Goal: Information Seeking & Learning: Find specific fact

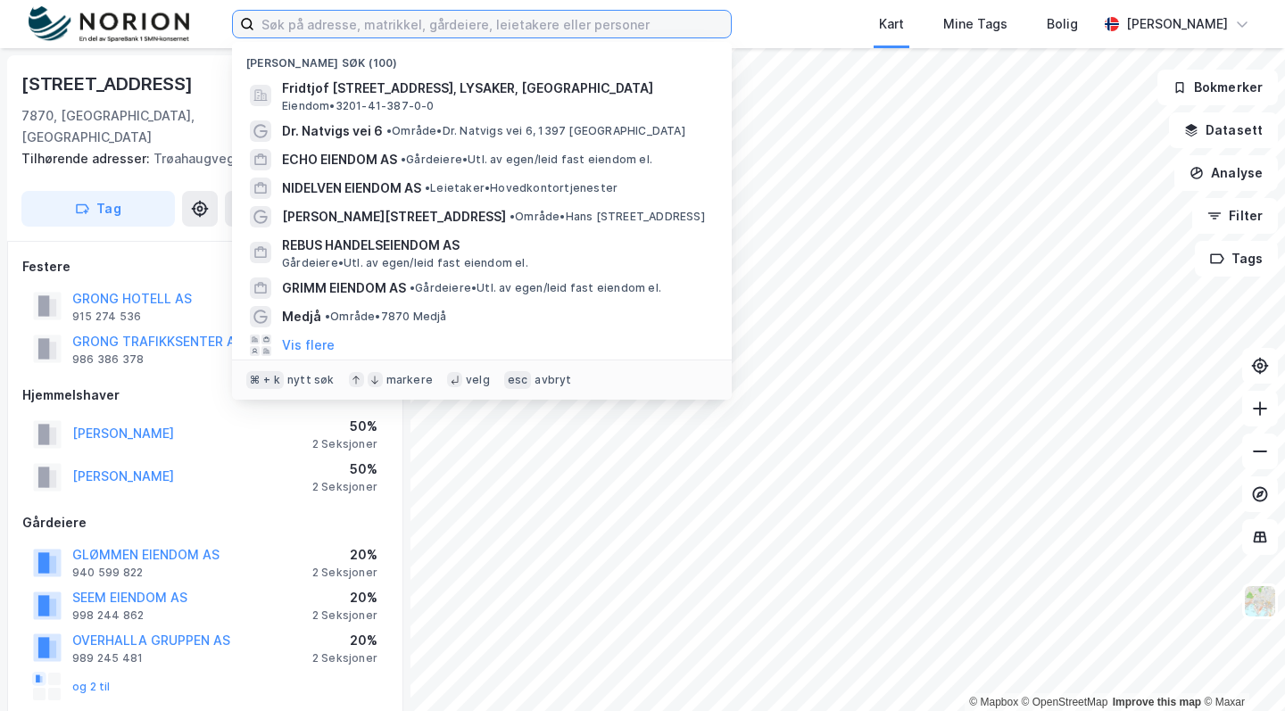
click at [585, 35] on input at bounding box center [492, 24] width 476 height 27
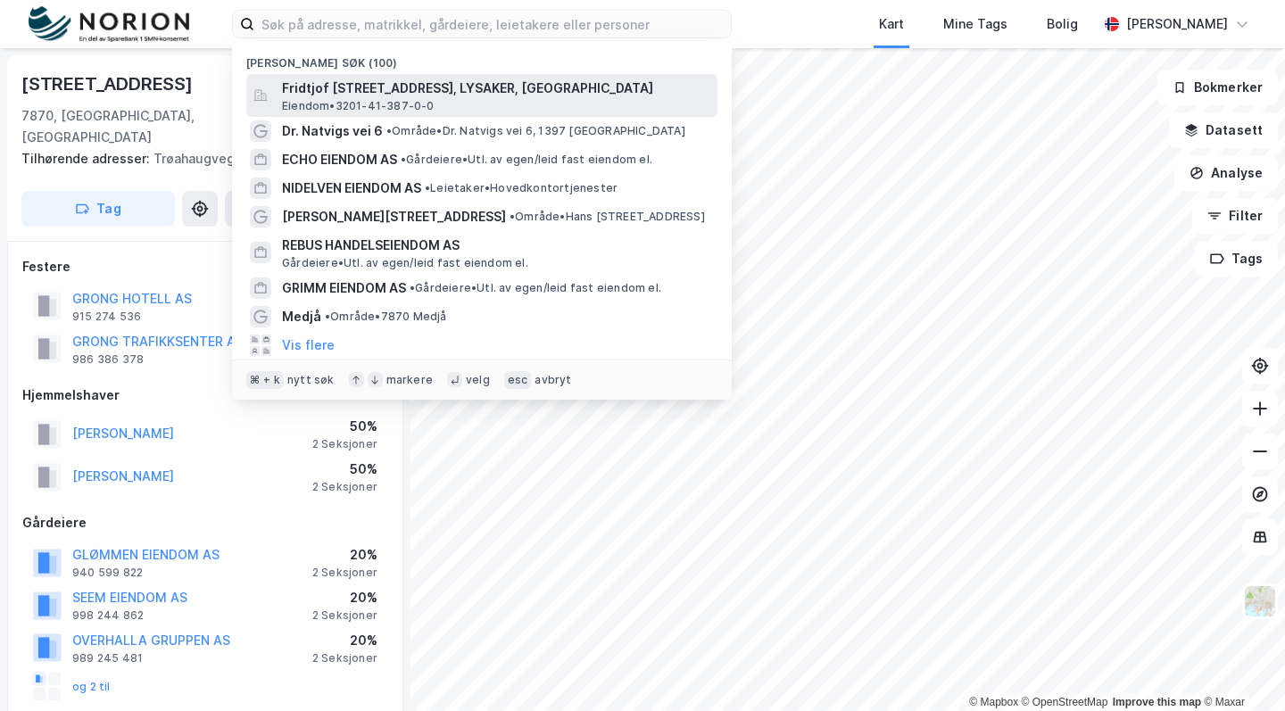
click at [543, 82] on span "Fridtjof [STREET_ADDRESS], LYSAKER, [GEOGRAPHIC_DATA]" at bounding box center [496, 88] width 428 height 21
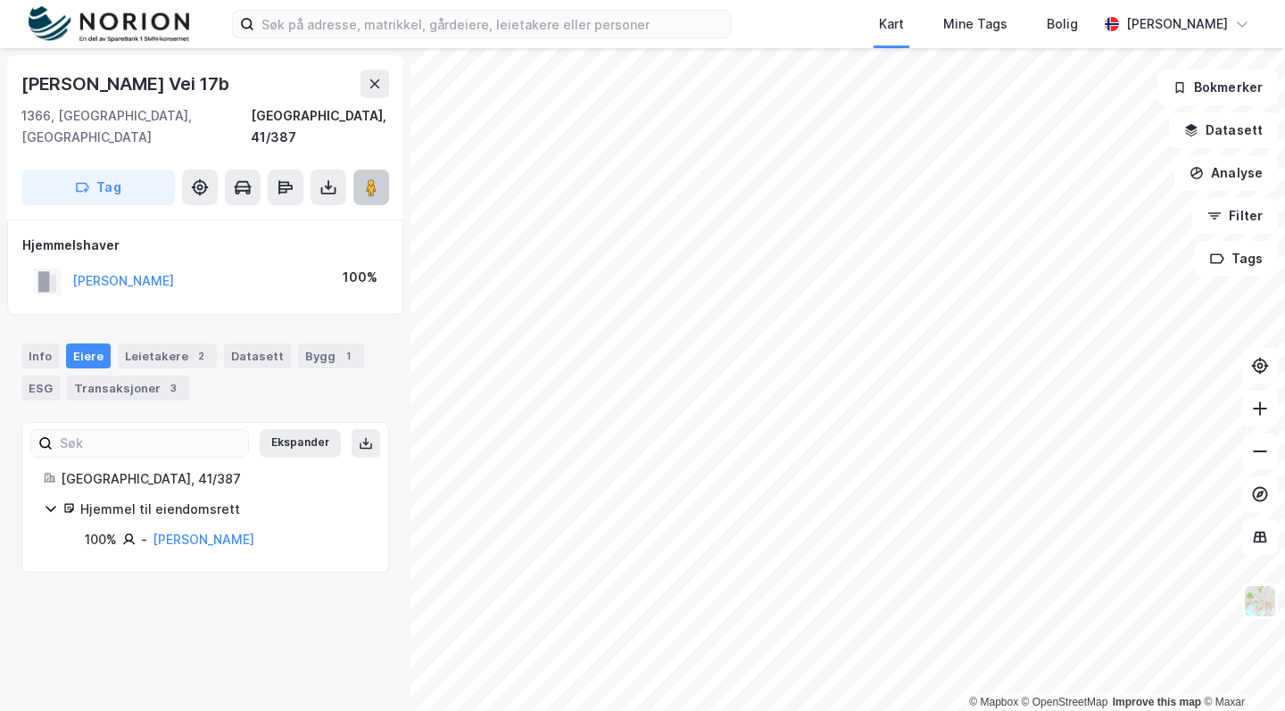
click at [369, 178] on image at bounding box center [371, 187] width 11 height 18
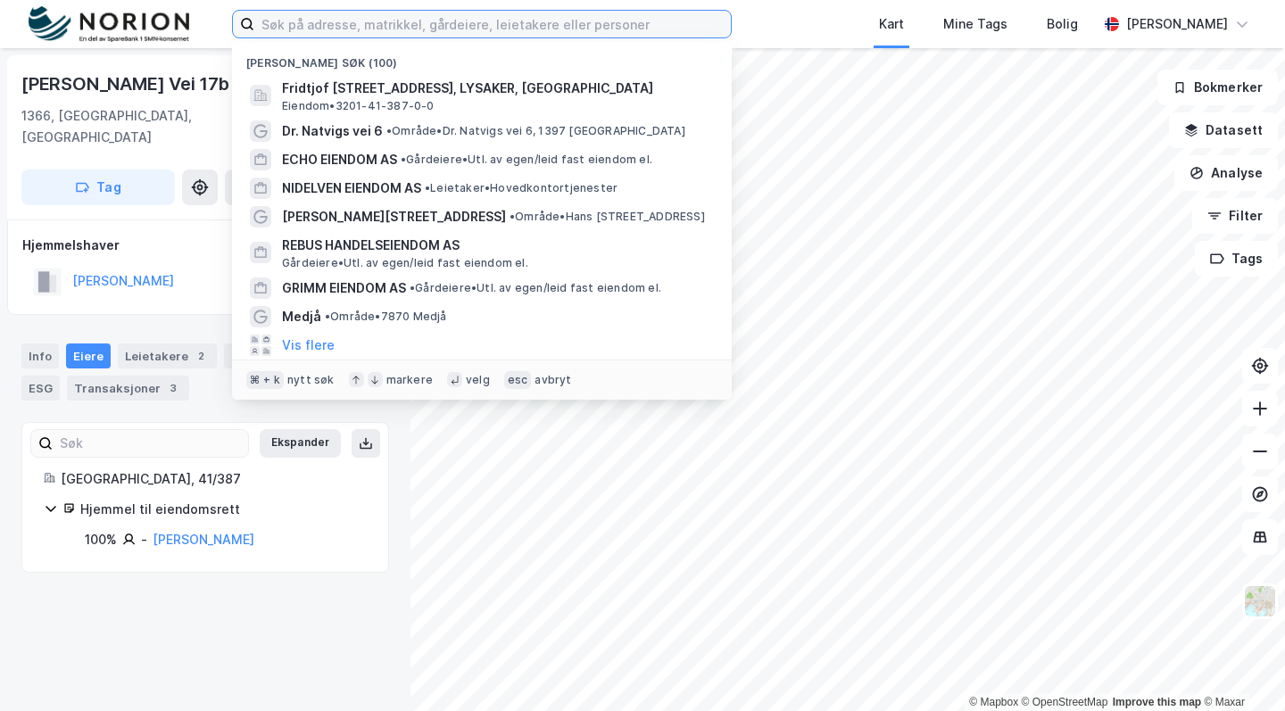
click at [353, 21] on input at bounding box center [492, 24] width 476 height 27
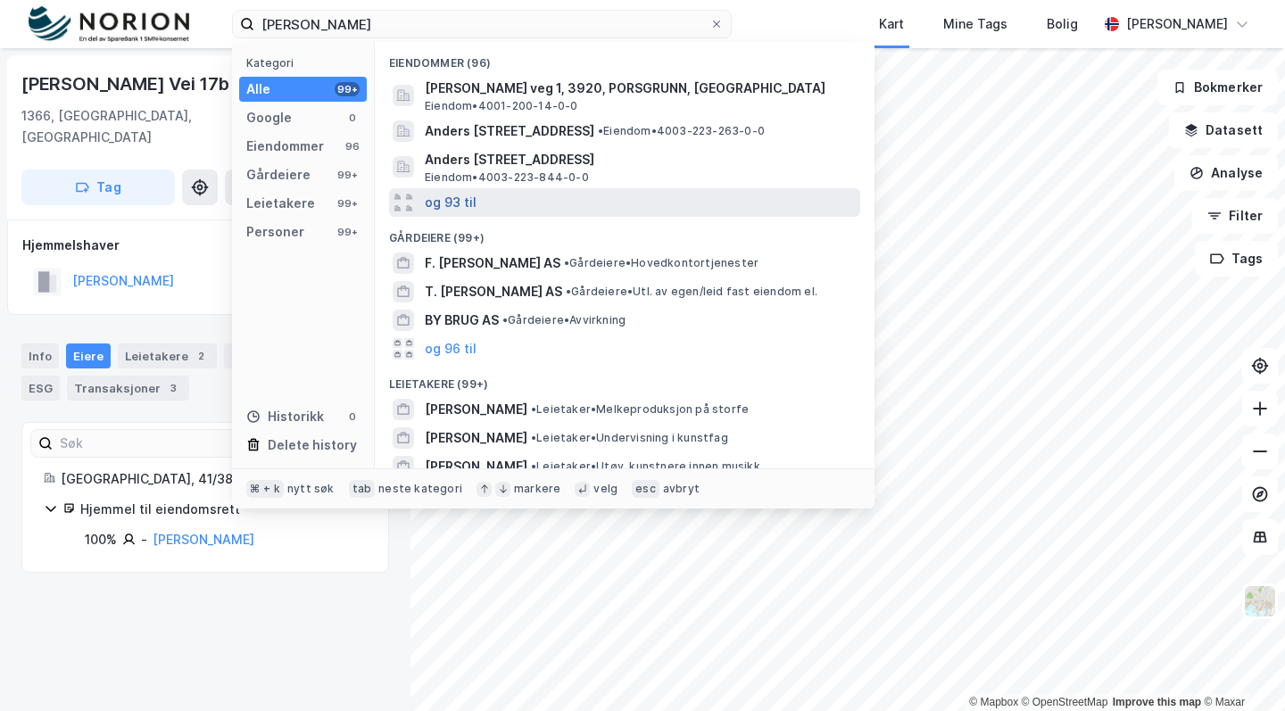
click at [453, 195] on button "og 93 til" at bounding box center [451, 202] width 52 height 21
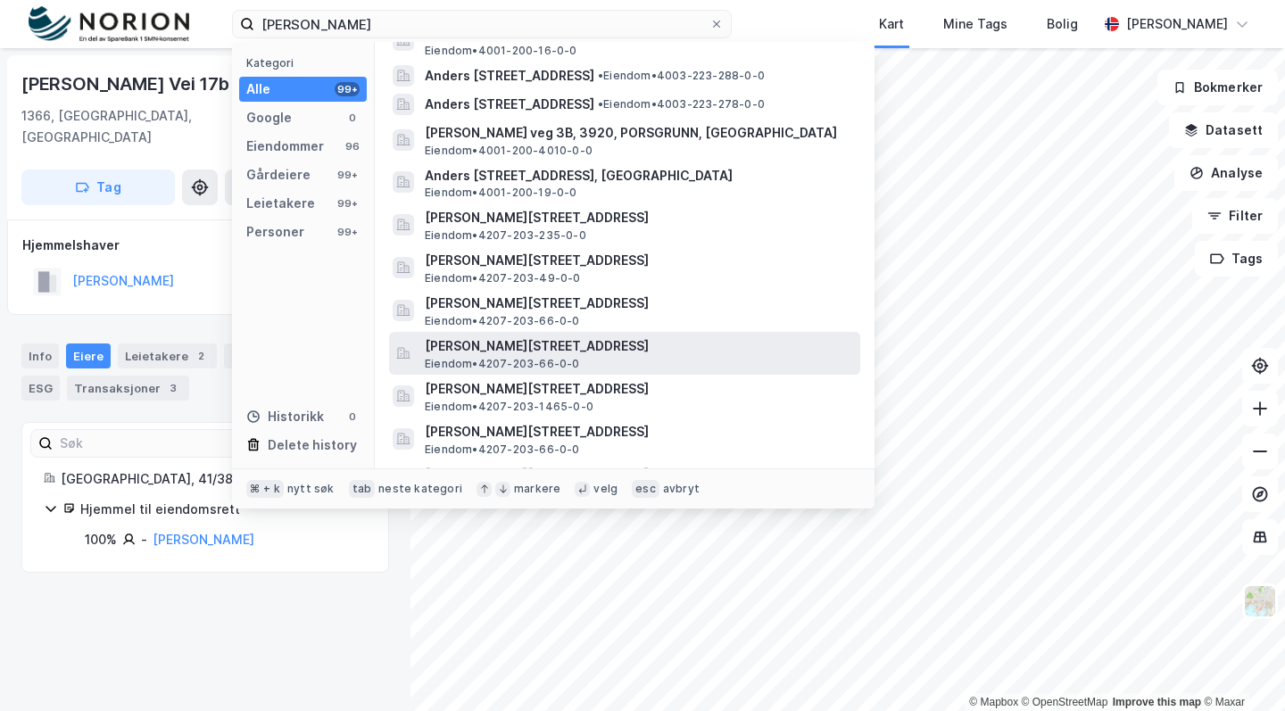
scroll to position [282, 0]
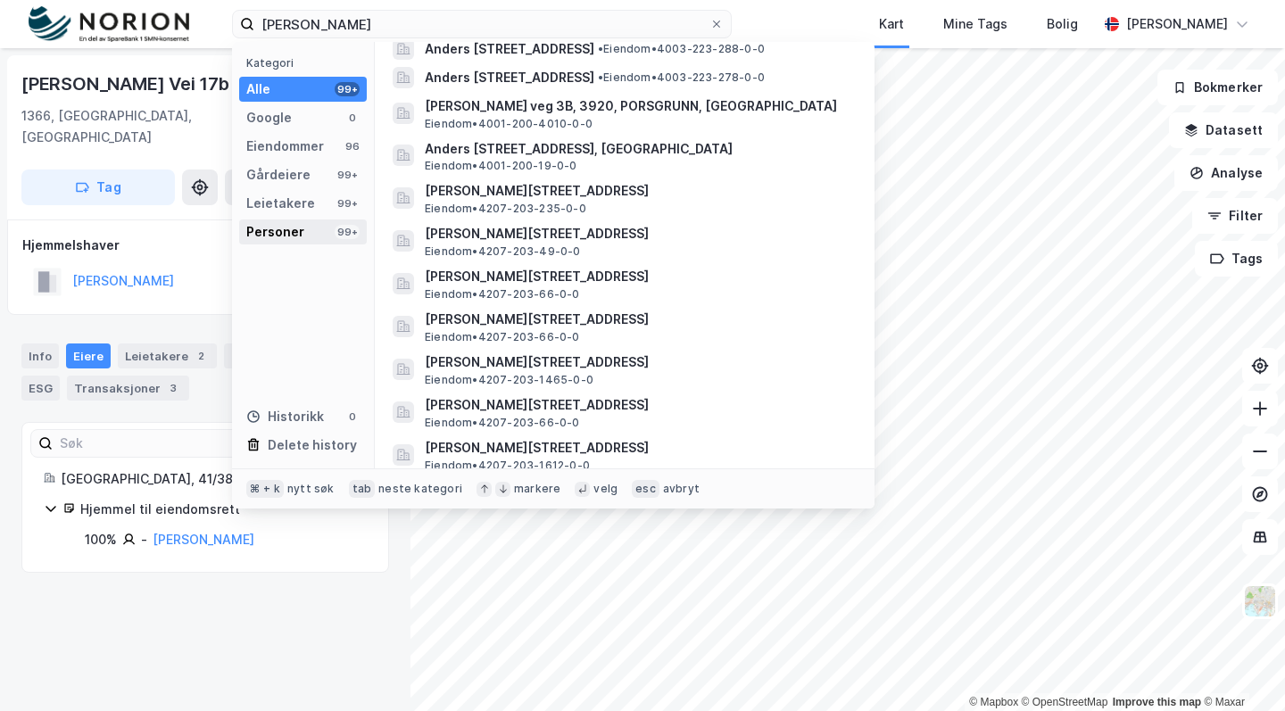
click at [307, 222] on div "Personer 99+" at bounding box center [303, 231] width 128 height 25
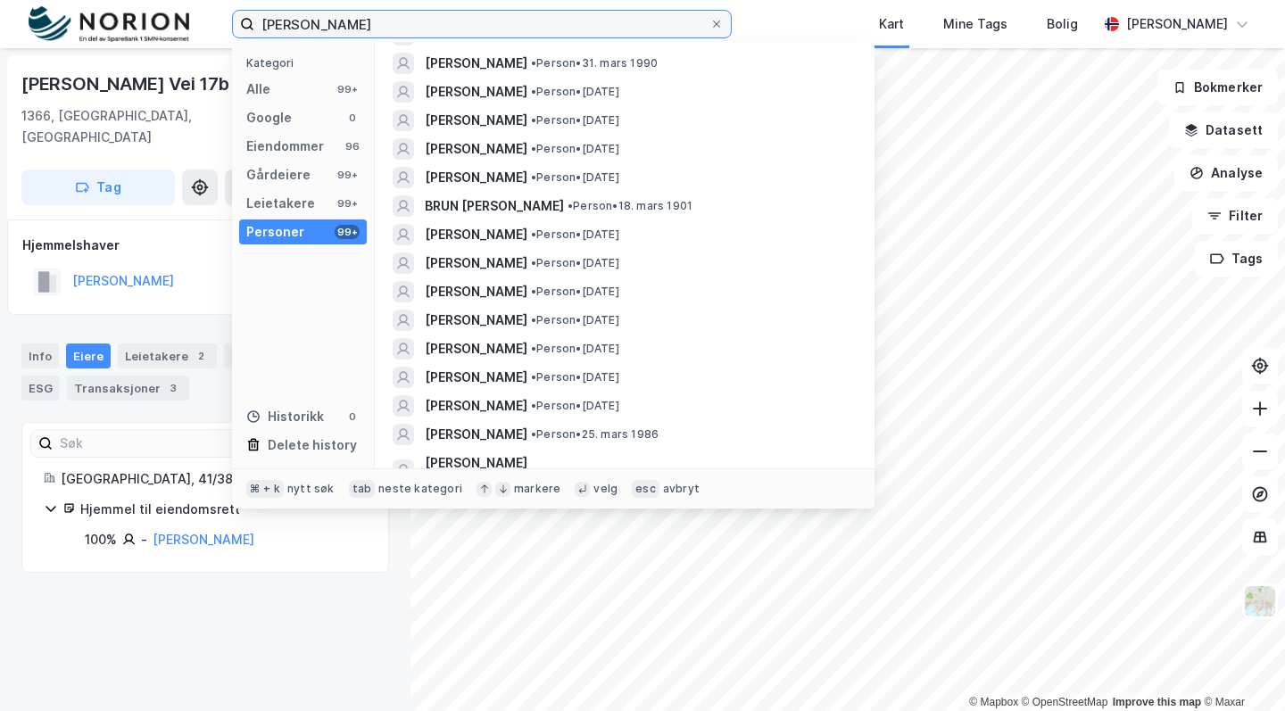
scroll to position [0, 0]
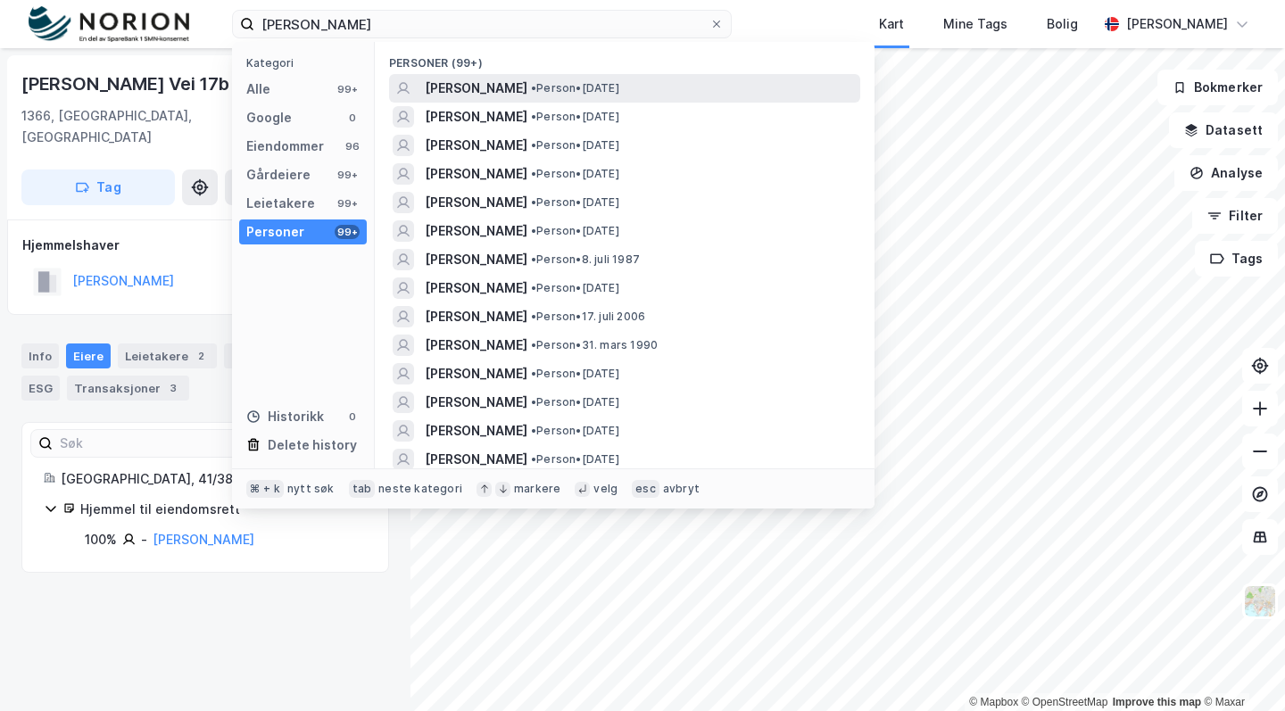
click at [454, 91] on span "[PERSON_NAME]" at bounding box center [476, 88] width 103 height 21
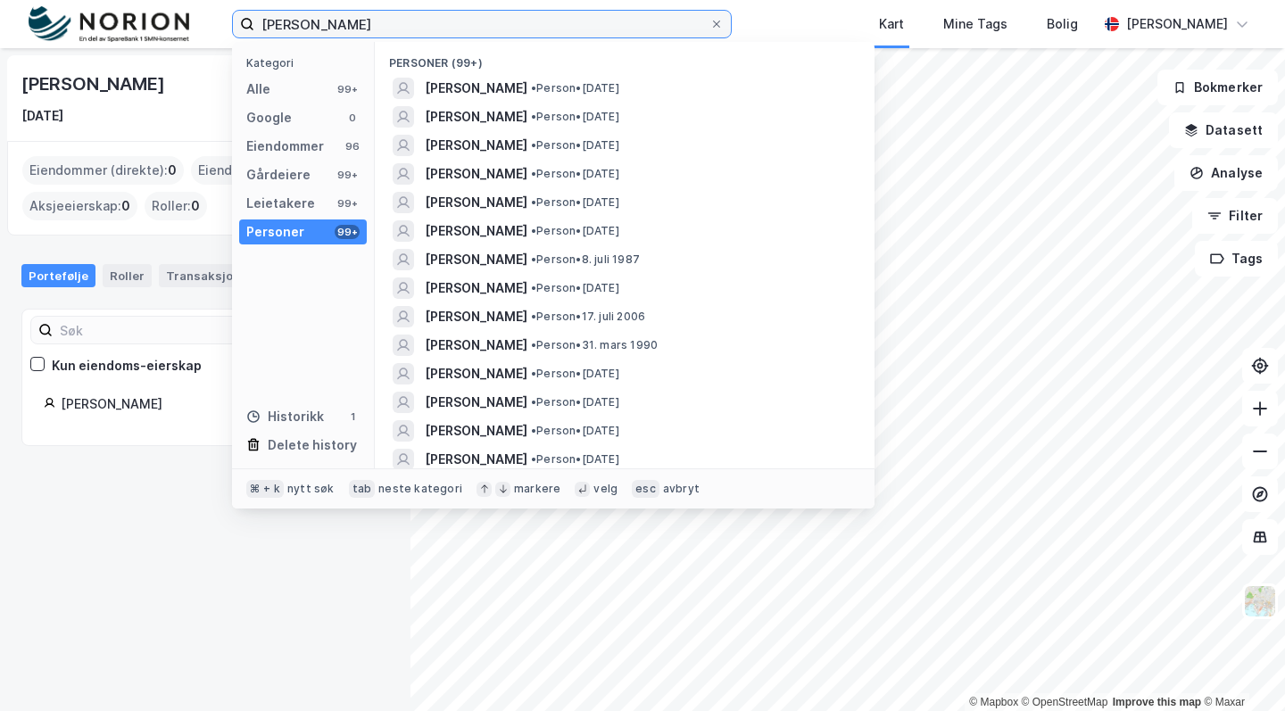
click at [485, 24] on input "[PERSON_NAME]" at bounding box center [481, 24] width 455 height 27
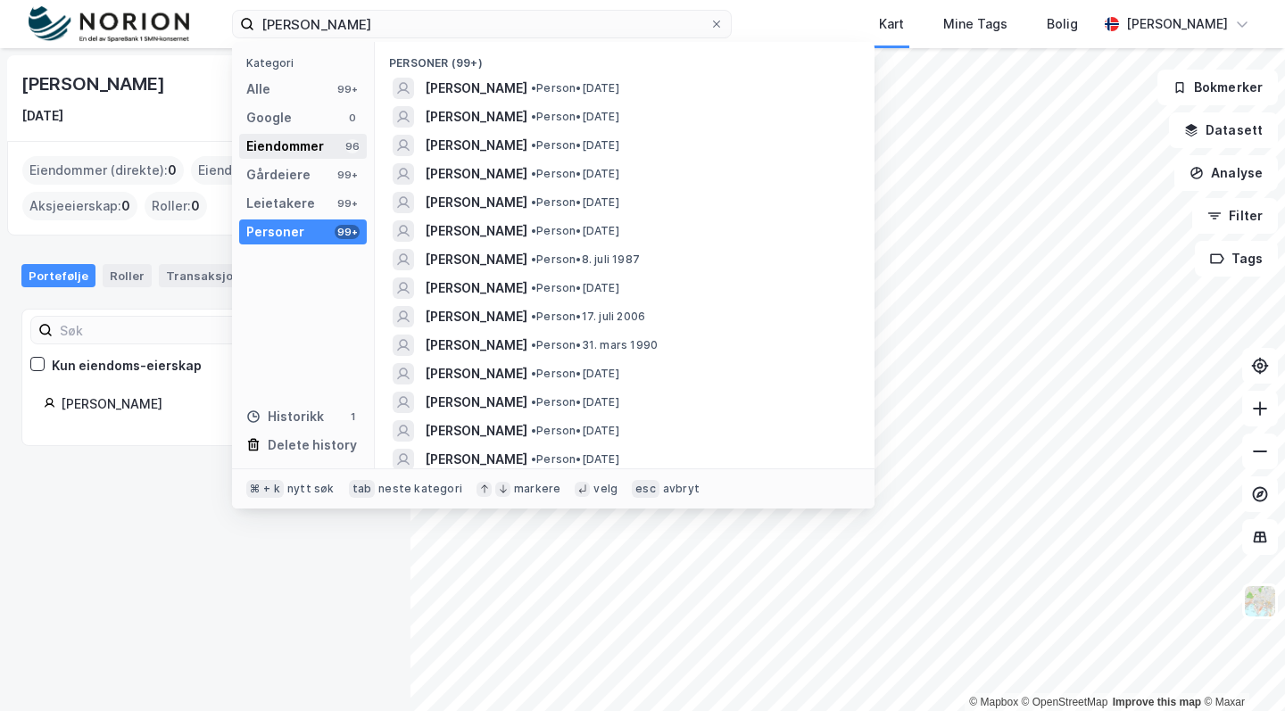
click at [294, 145] on div "Eiendommer" at bounding box center [285, 146] width 78 height 21
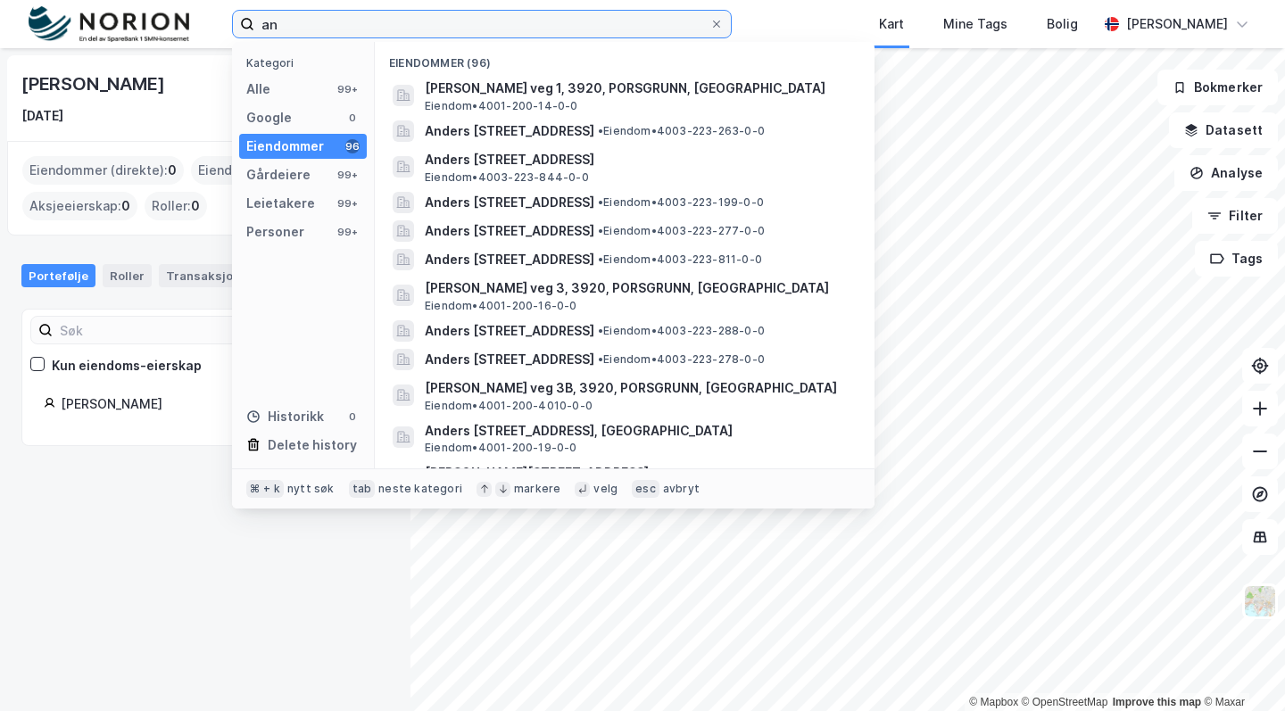
type input "a"
